Goal: Find contact information: Find contact information

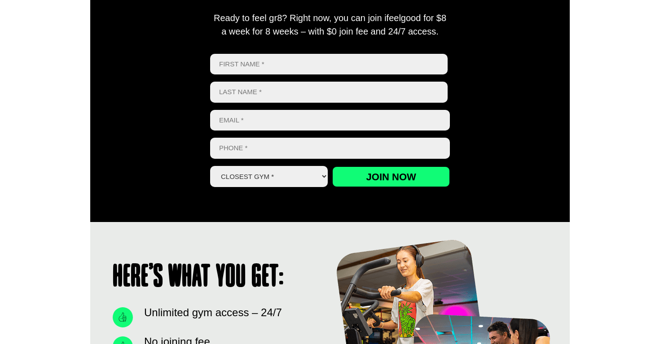
scroll to position [422, 0]
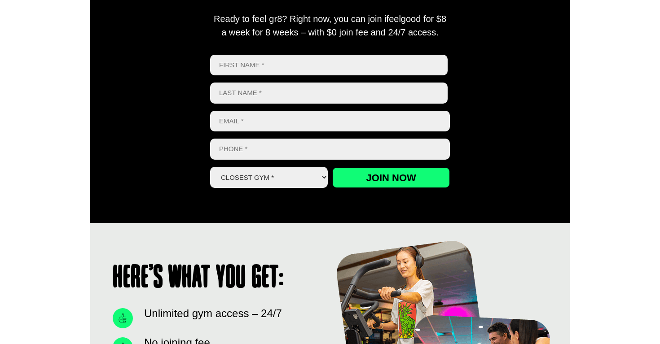
click at [303, 176] on select "Closest Gym * [GEOGRAPHIC_DATA] [GEOGRAPHIC_DATA] [GEOGRAPHIC_DATA] [GEOGRAPHIC…" at bounding box center [269, 177] width 118 height 21
select select "Alexandra Hills"
click at [210, 167] on select "Closest Gym * [GEOGRAPHIC_DATA] [GEOGRAPHIC_DATA] [GEOGRAPHIC_DATA] [GEOGRAPHIC…" at bounding box center [269, 177] width 118 height 21
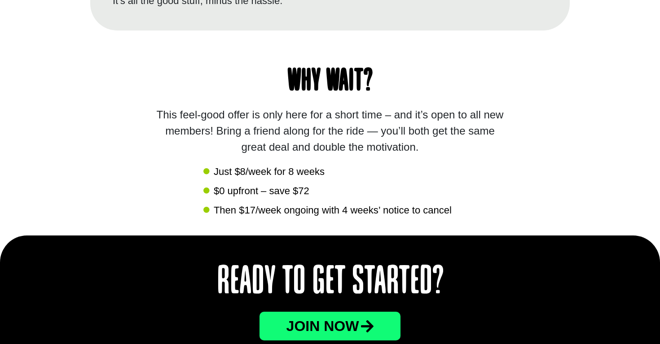
scroll to position [895, 0]
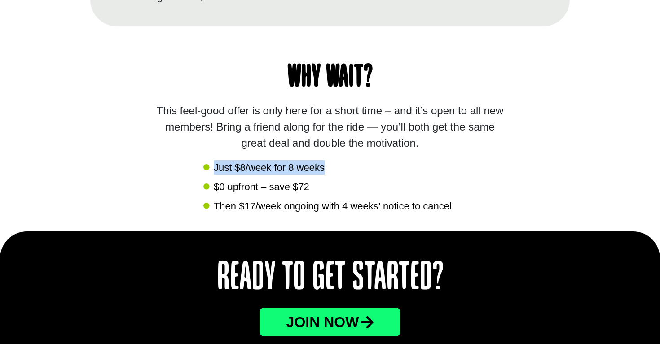
drag, startPoint x: 214, startPoint y: 166, endPoint x: 330, endPoint y: 165, distance: 116.7
click at [330, 165] on li "Just $8/week for 8 weeks" at bounding box center [329, 168] width 253 height 17
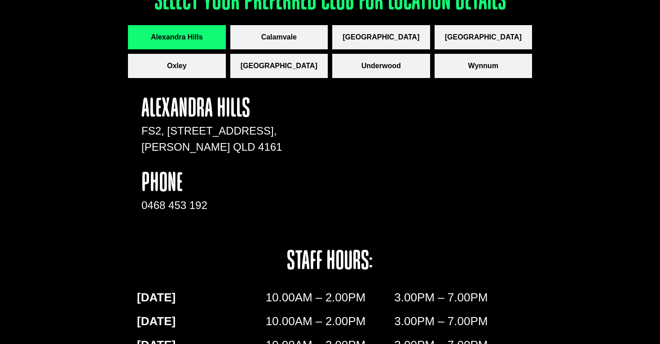
scroll to position [1282, 0]
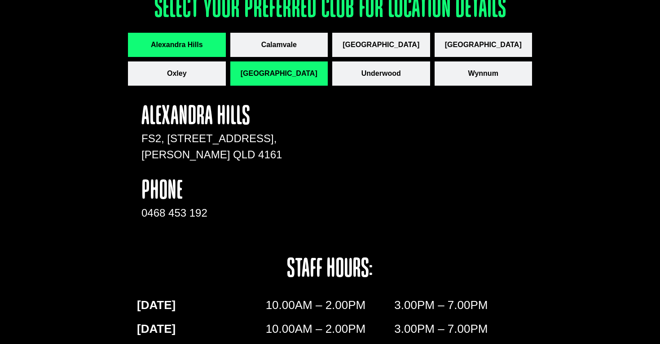
click at [296, 77] on span "[GEOGRAPHIC_DATA]" at bounding box center [279, 73] width 77 height 11
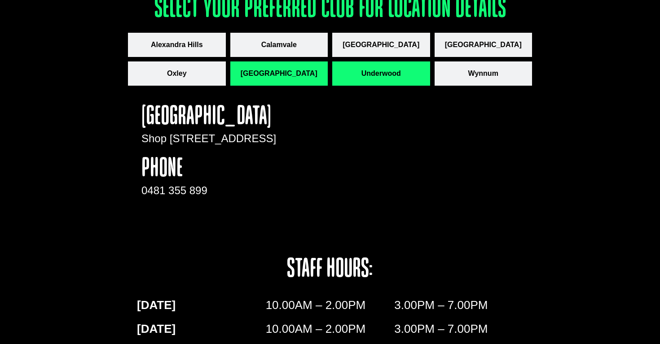
click at [410, 68] on button "Underwood" at bounding box center [381, 74] width 98 height 24
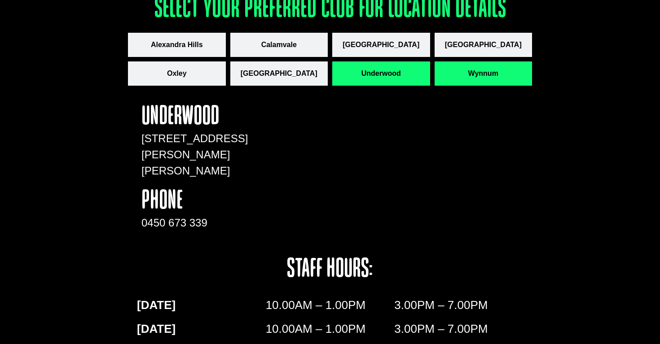
click at [480, 83] on button "Wynnum" at bounding box center [484, 74] width 98 height 24
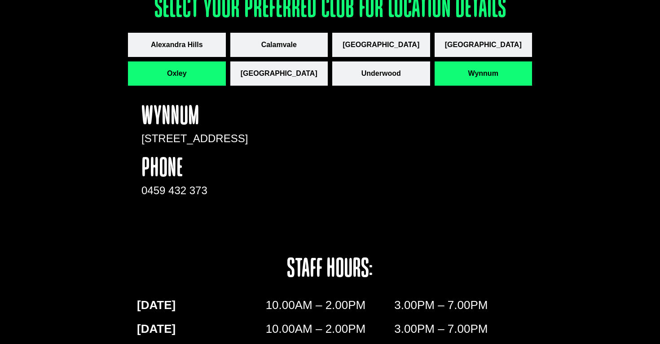
click at [208, 80] on button "Oxley" at bounding box center [177, 74] width 98 height 24
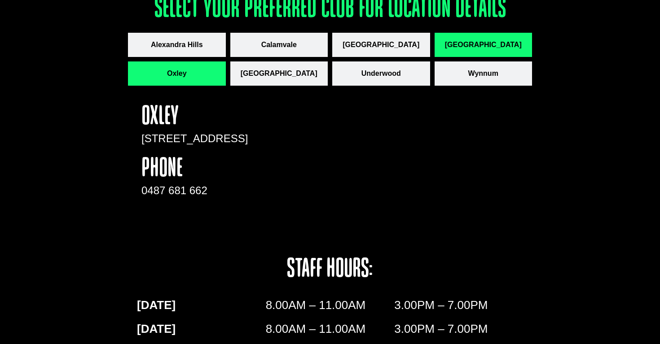
click at [498, 40] on span "[GEOGRAPHIC_DATA]" at bounding box center [483, 45] width 77 height 11
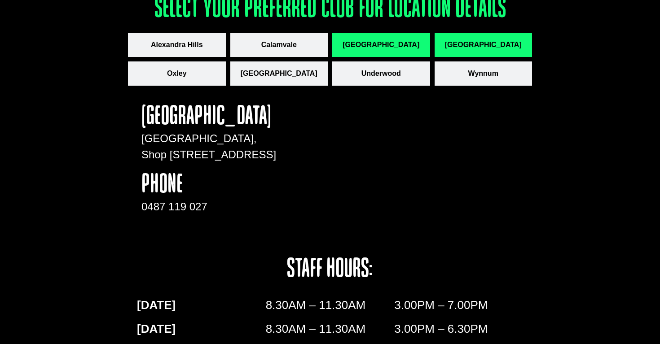
click at [408, 44] on button "[GEOGRAPHIC_DATA]" at bounding box center [381, 45] width 98 height 24
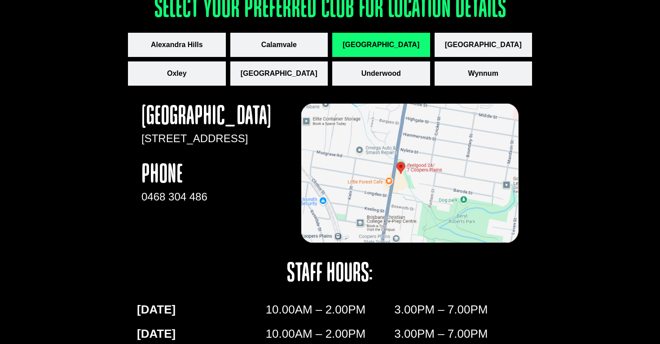
click at [534, 162] on div "Ready to Get Started? JOin now Select your preferred club for location details …" at bounding box center [330, 252] width 660 height 814
click at [402, 163] on img "apbct__label_id__gravity_form" at bounding box center [409, 174] width 217 height 140
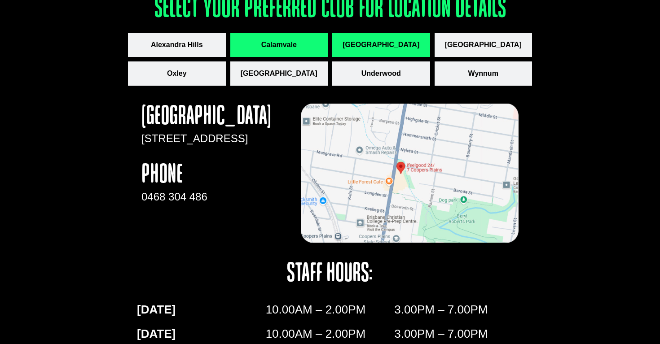
click at [307, 49] on button "Calamvale" at bounding box center [279, 45] width 98 height 24
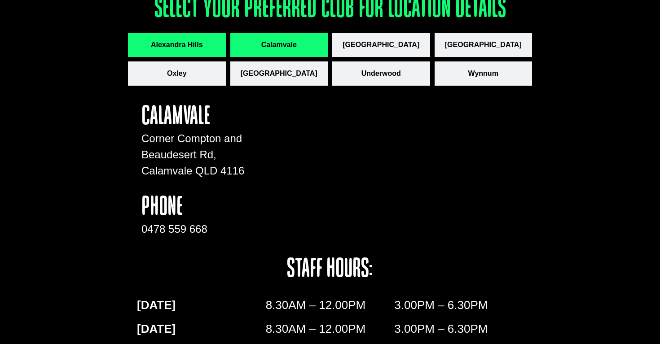
click at [185, 54] on button "Alexandra Hills" at bounding box center [177, 45] width 98 height 24
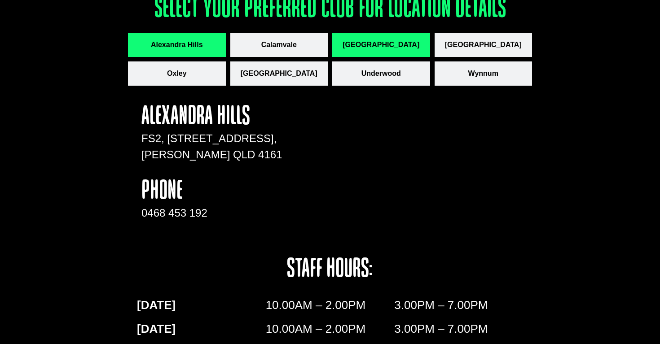
click at [405, 44] on span "[GEOGRAPHIC_DATA]" at bounding box center [381, 45] width 77 height 11
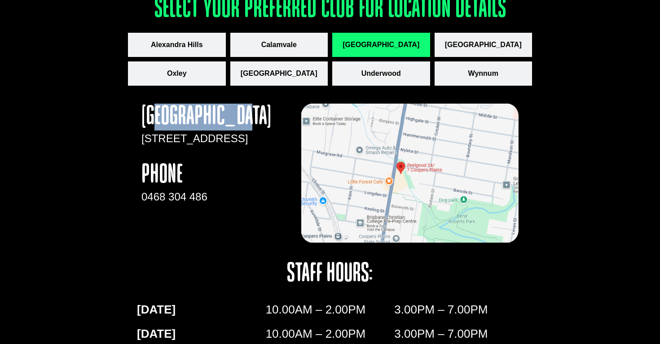
drag, startPoint x: 259, startPoint y: 114, endPoint x: 161, endPoint y: 118, distance: 97.9
click at [161, 118] on h4 "[GEOGRAPHIC_DATA]" at bounding box center [212, 117] width 142 height 27
drag, startPoint x: 135, startPoint y: 137, endPoint x: 286, endPoint y: 168, distance: 154.9
click at [286, 168] on div "[GEOGRAPHIC_DATA] [STREET_ADDRESS] phone 0468 304 486" at bounding box center [329, 174] width 395 height 158
copy p "[STREET_ADDRESS]"
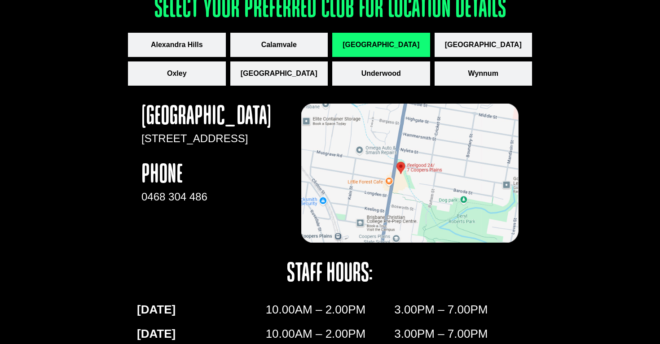
click at [276, 189] on h4 "phone" at bounding box center [212, 175] width 142 height 27
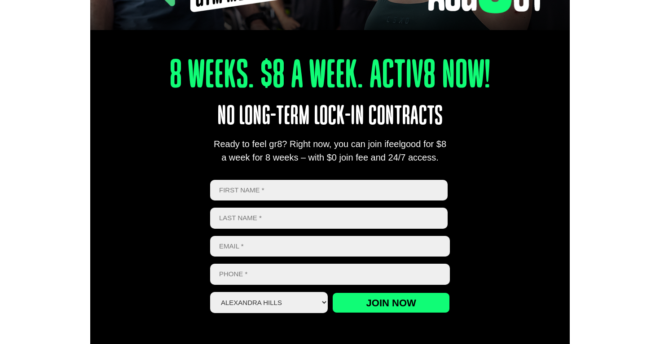
scroll to position [268, 0]
